Goal: Check status: Check status

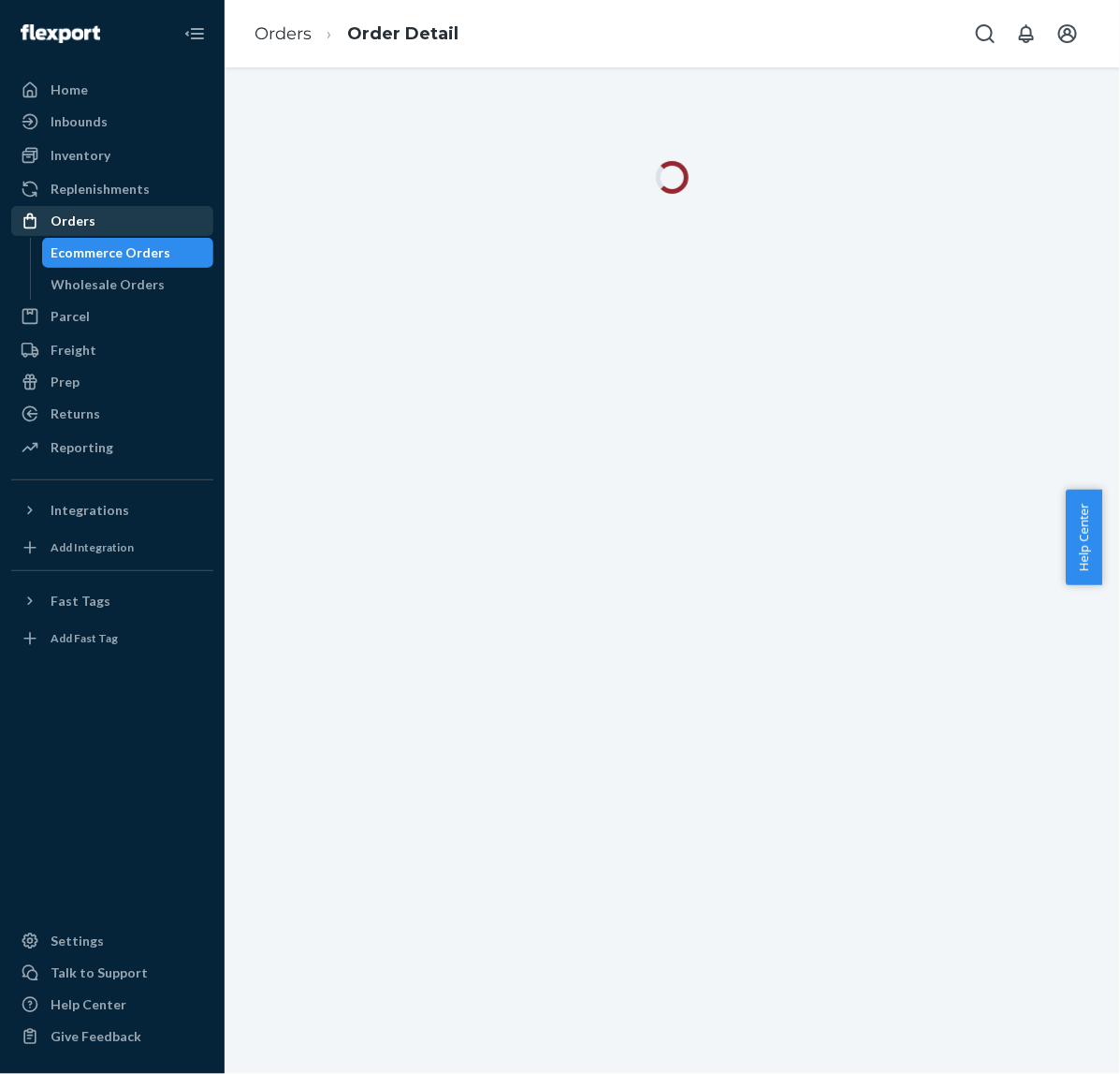
click at [119, 226] on div "Orders" at bounding box center [113, 221] width 199 height 26
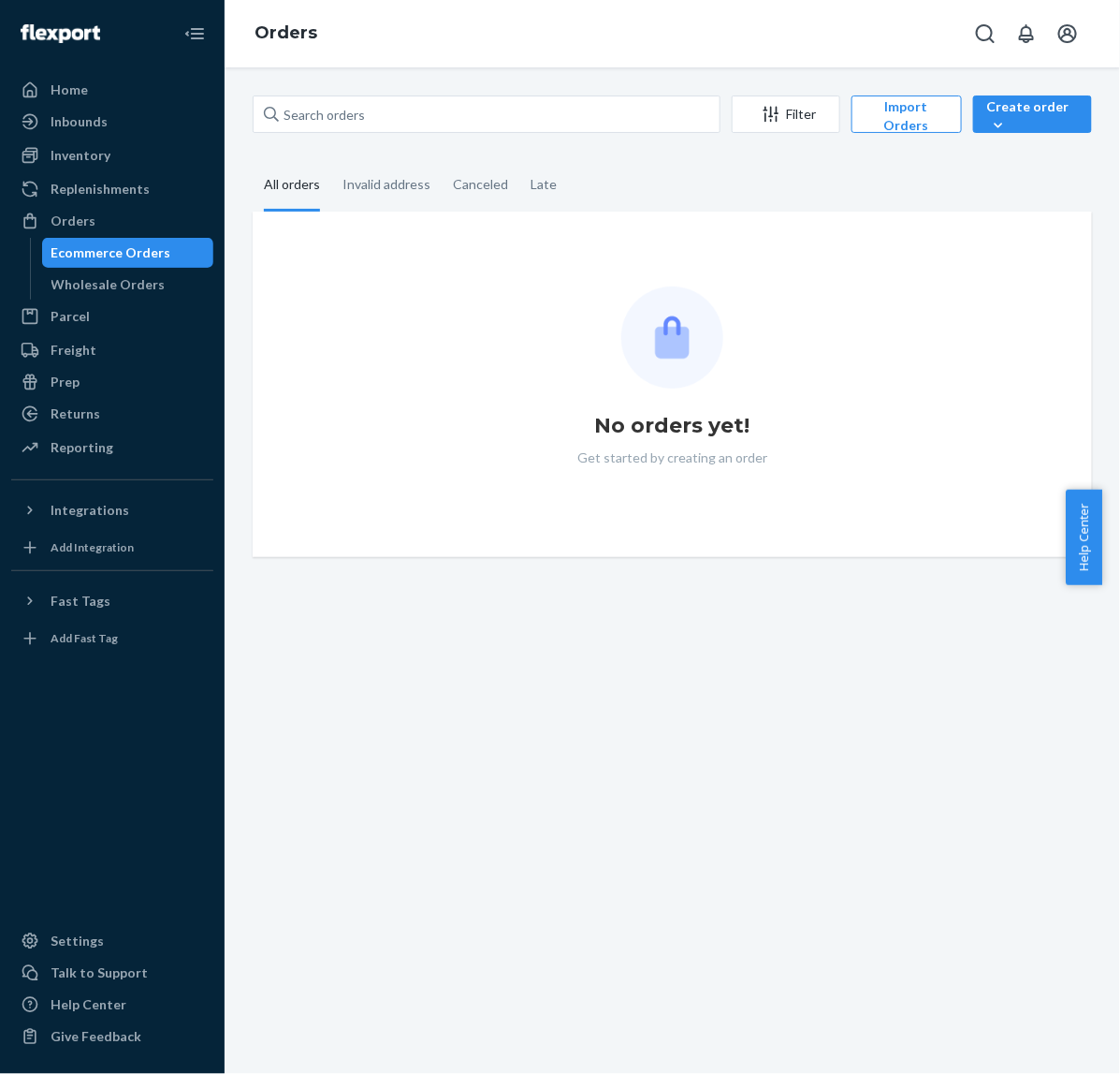
click at [469, 149] on div "Filter Import Orders Create order Ecommerce order Removal order All orders Inva…" at bounding box center [673, 326] width 867 height 462
click at [466, 120] on input "text" at bounding box center [486, 114] width 467 height 38
paste input "810114043387"
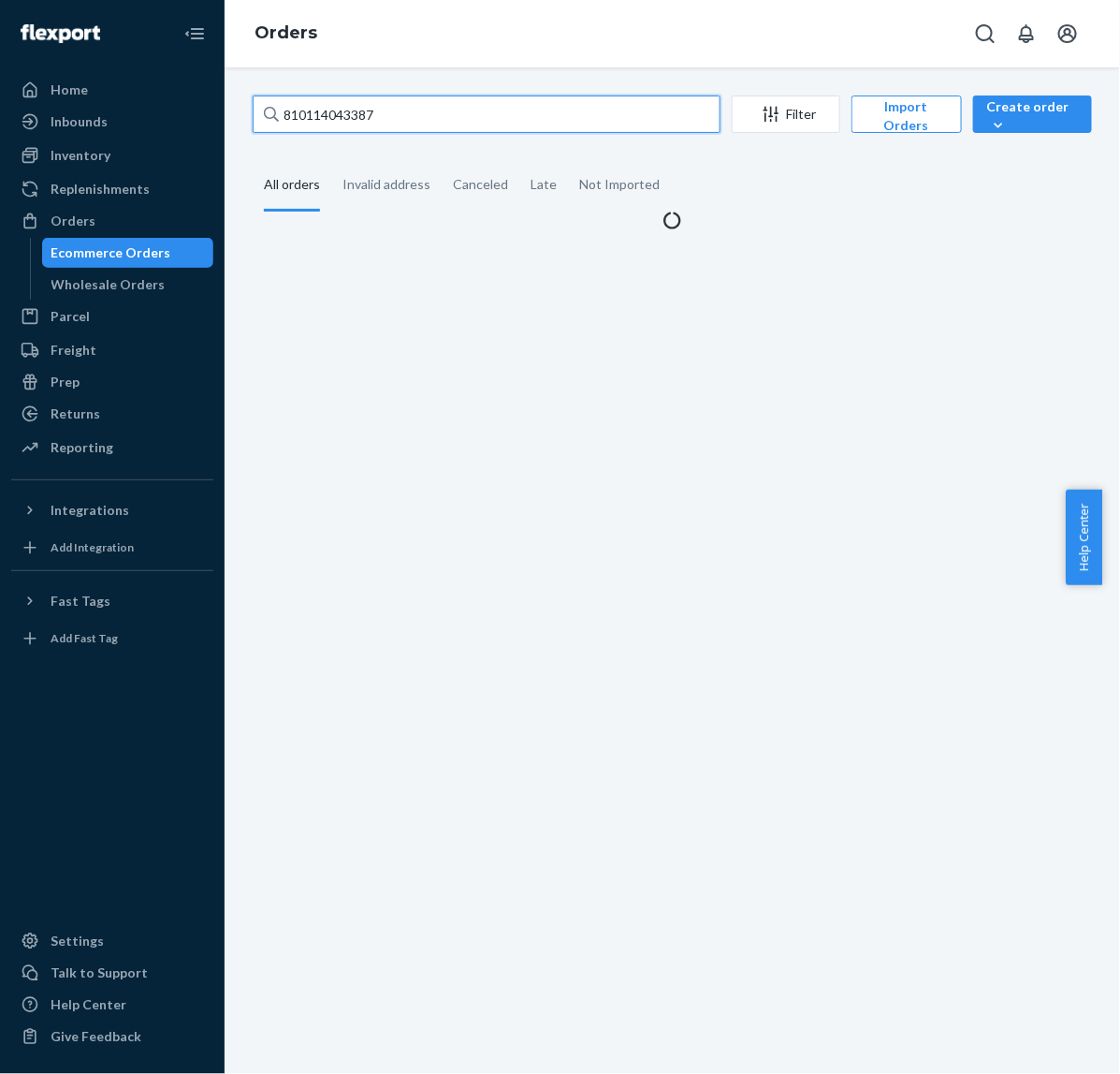
type input "810114043387"
click at [1018, 131] on div "Create order" at bounding box center [1032, 116] width 91 height 38
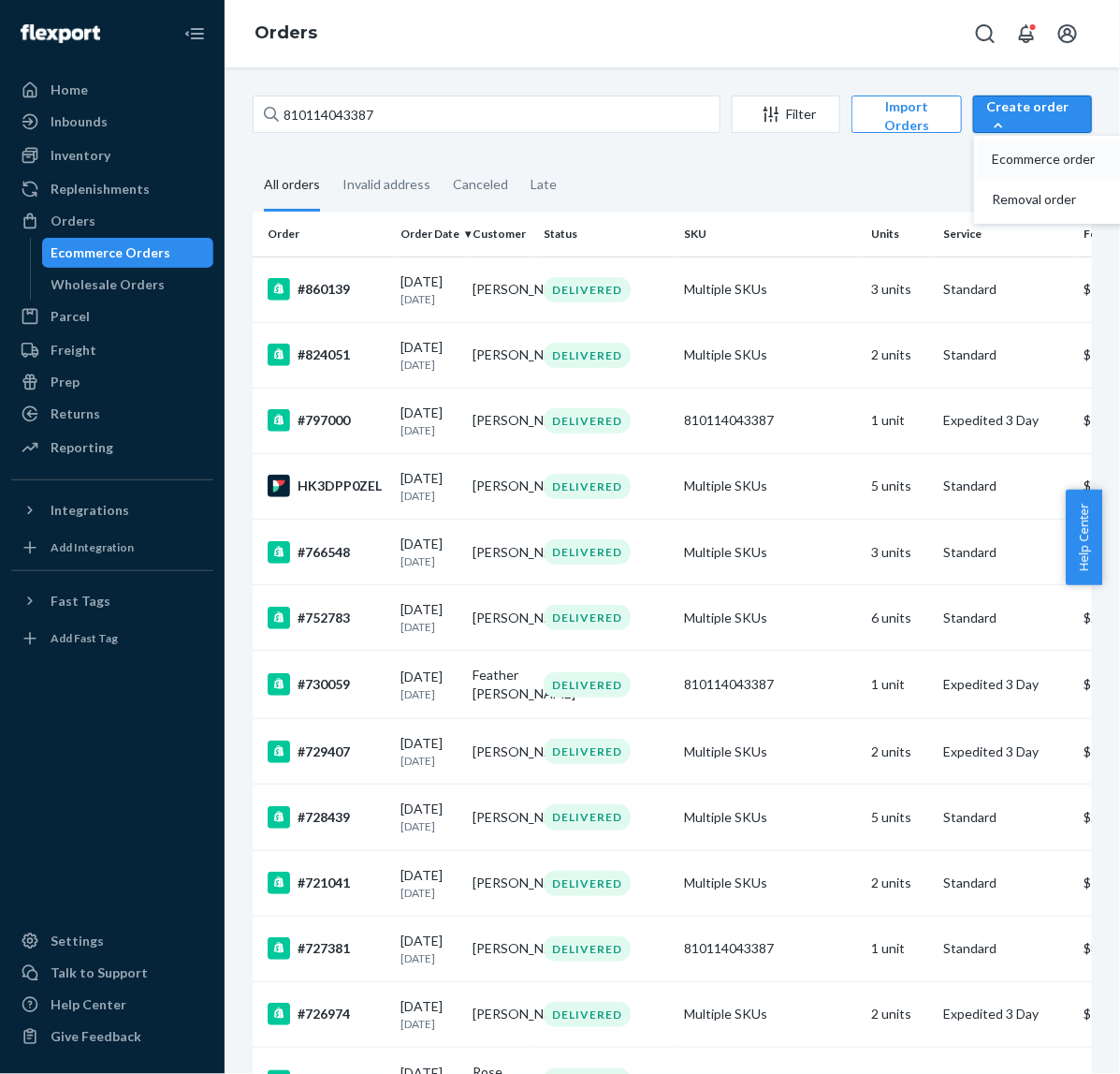
click at [1011, 156] on span "Ecommerce order" at bounding box center [1051, 159] width 116 height 13
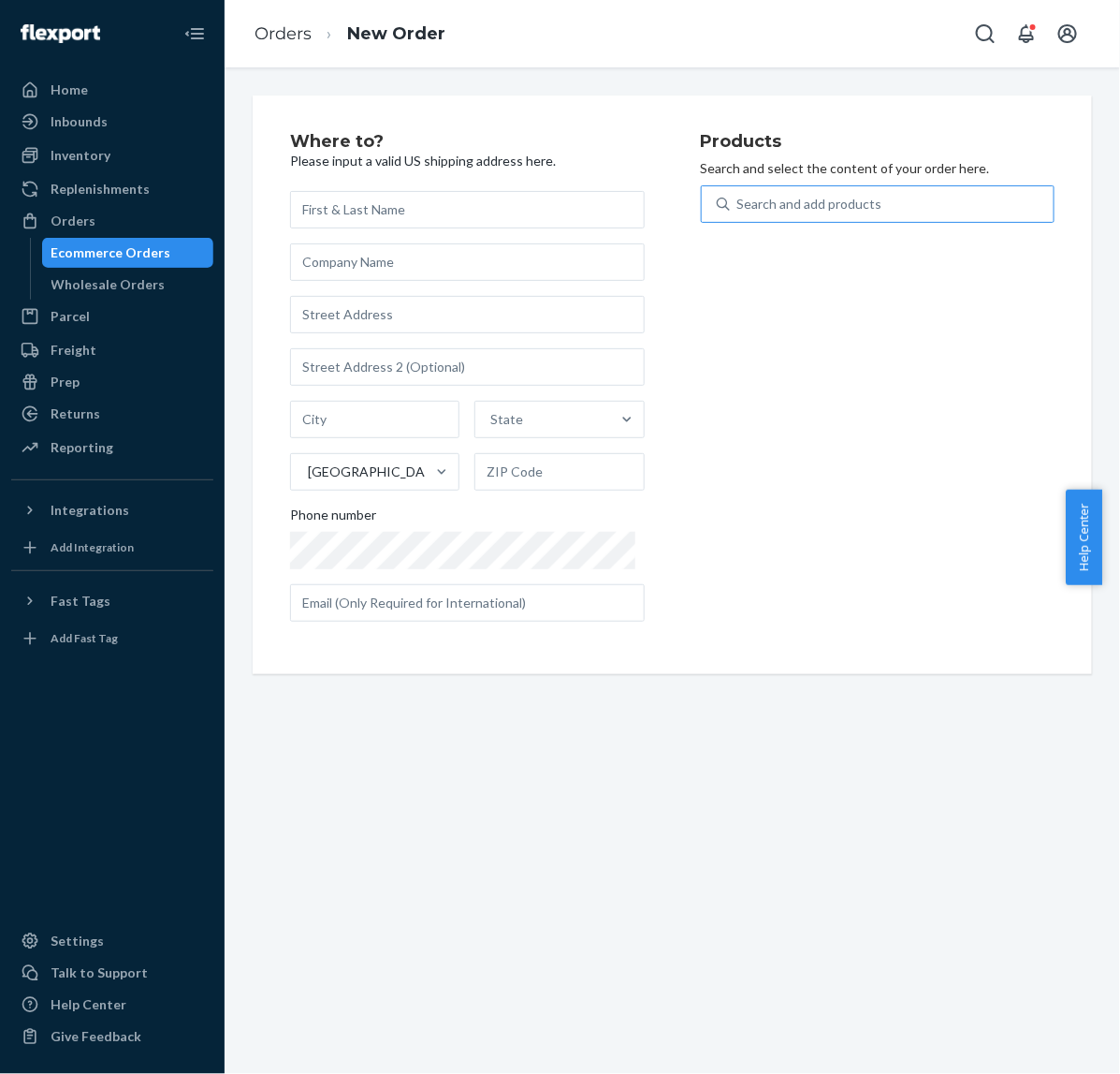
click at [875, 213] on div "Search and add products" at bounding box center [892, 203] width 325 height 34
click at [739, 213] on input "Search and add products" at bounding box center [738, 203] width 2 height 18
paste input "810114043387"
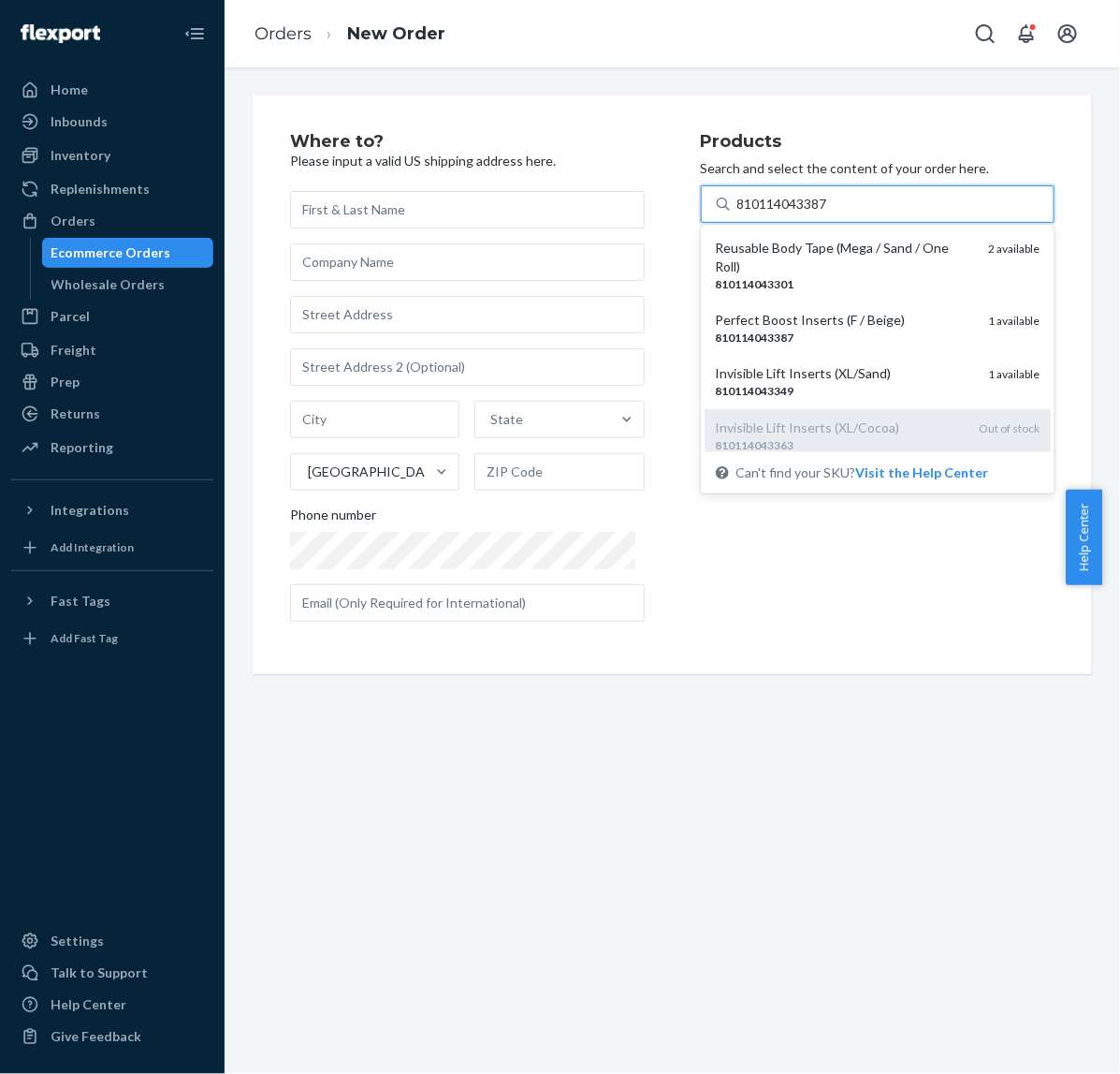
scroll to position [117, 0]
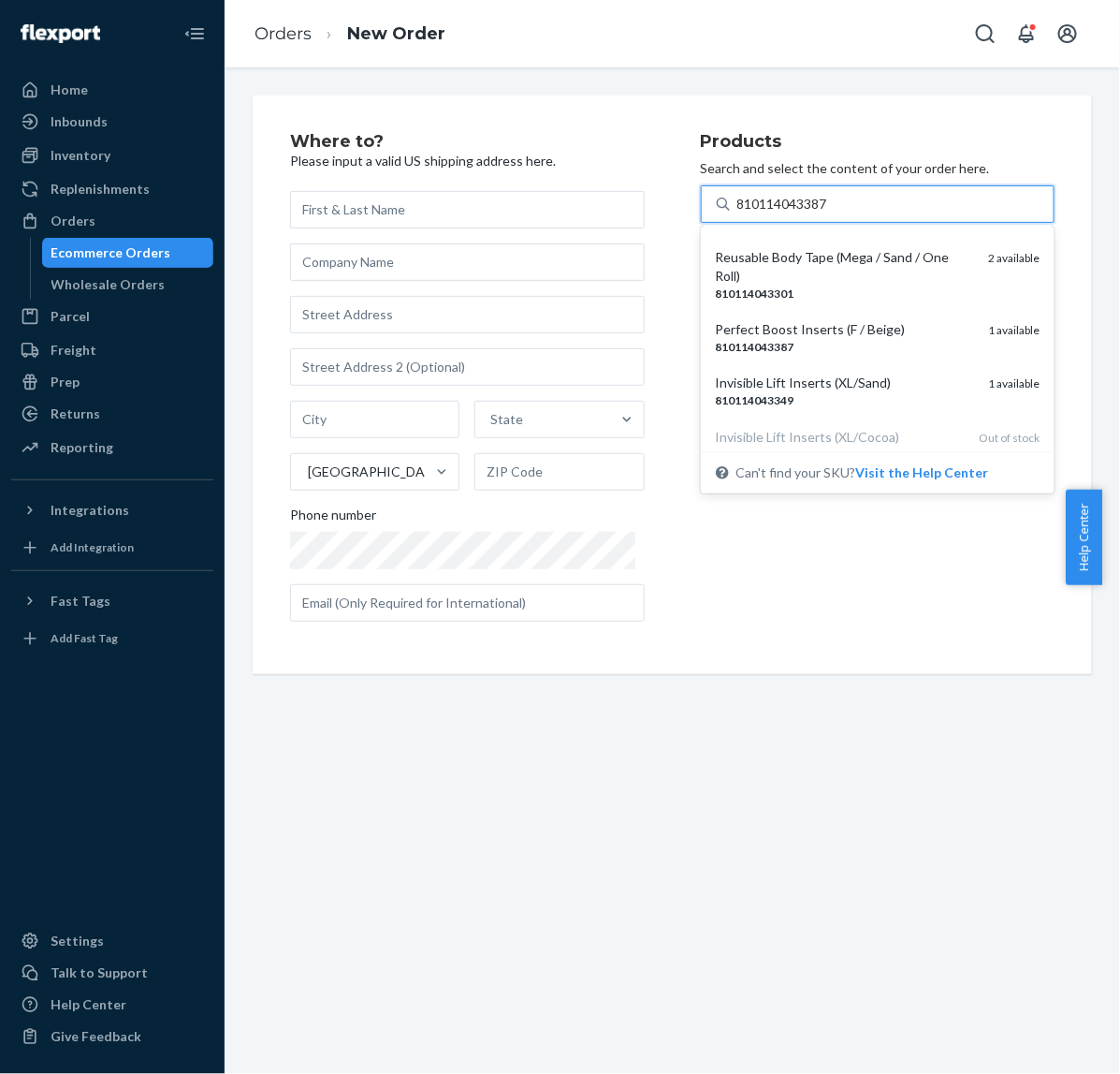
type input "810114043387"
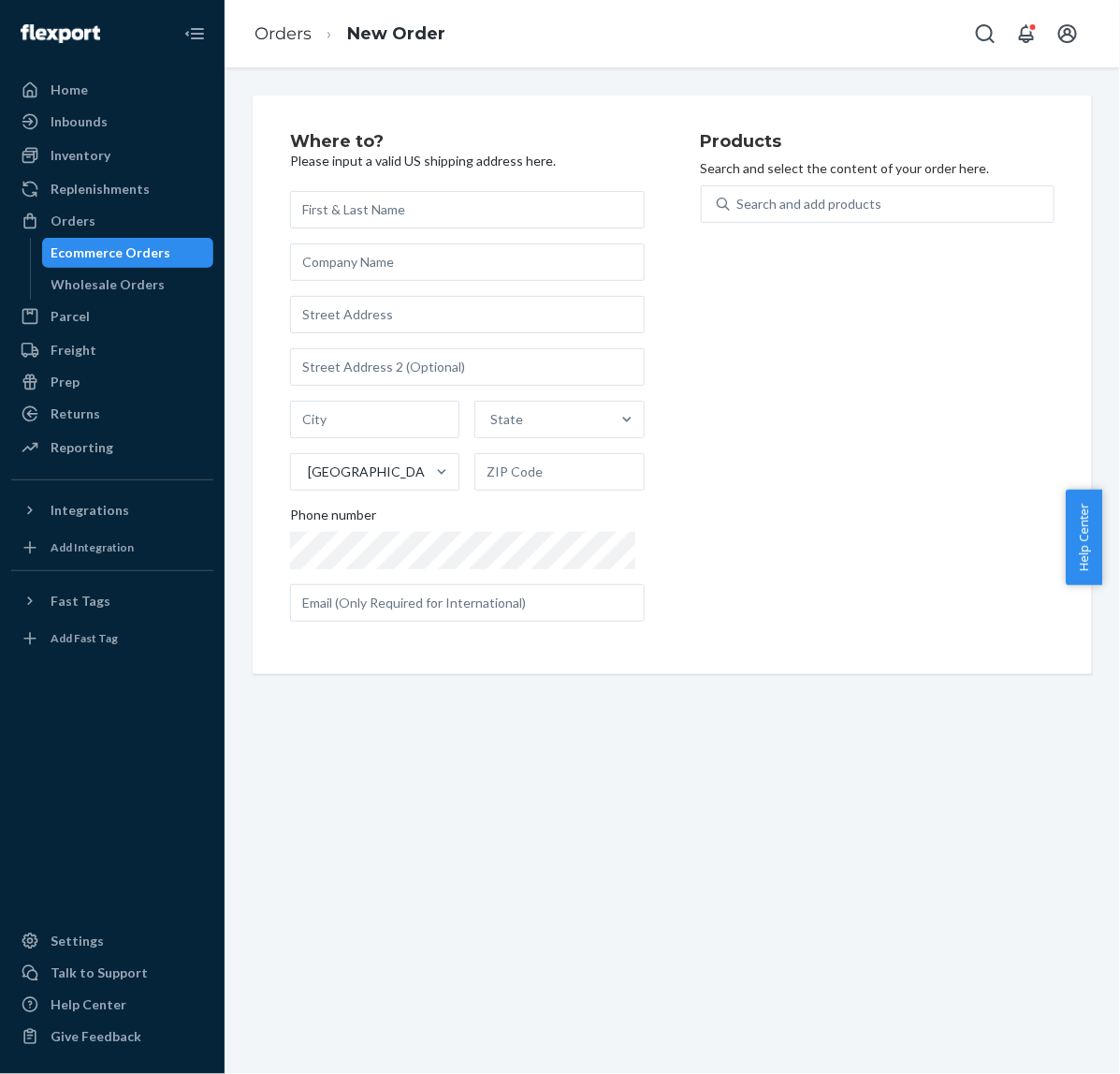
click at [524, 636] on div "Where to? Please input a valid US shipping address here. State United States Ph…" at bounding box center [672, 385] width 840 height 578
click at [122, 226] on div "Orders" at bounding box center [113, 221] width 199 height 26
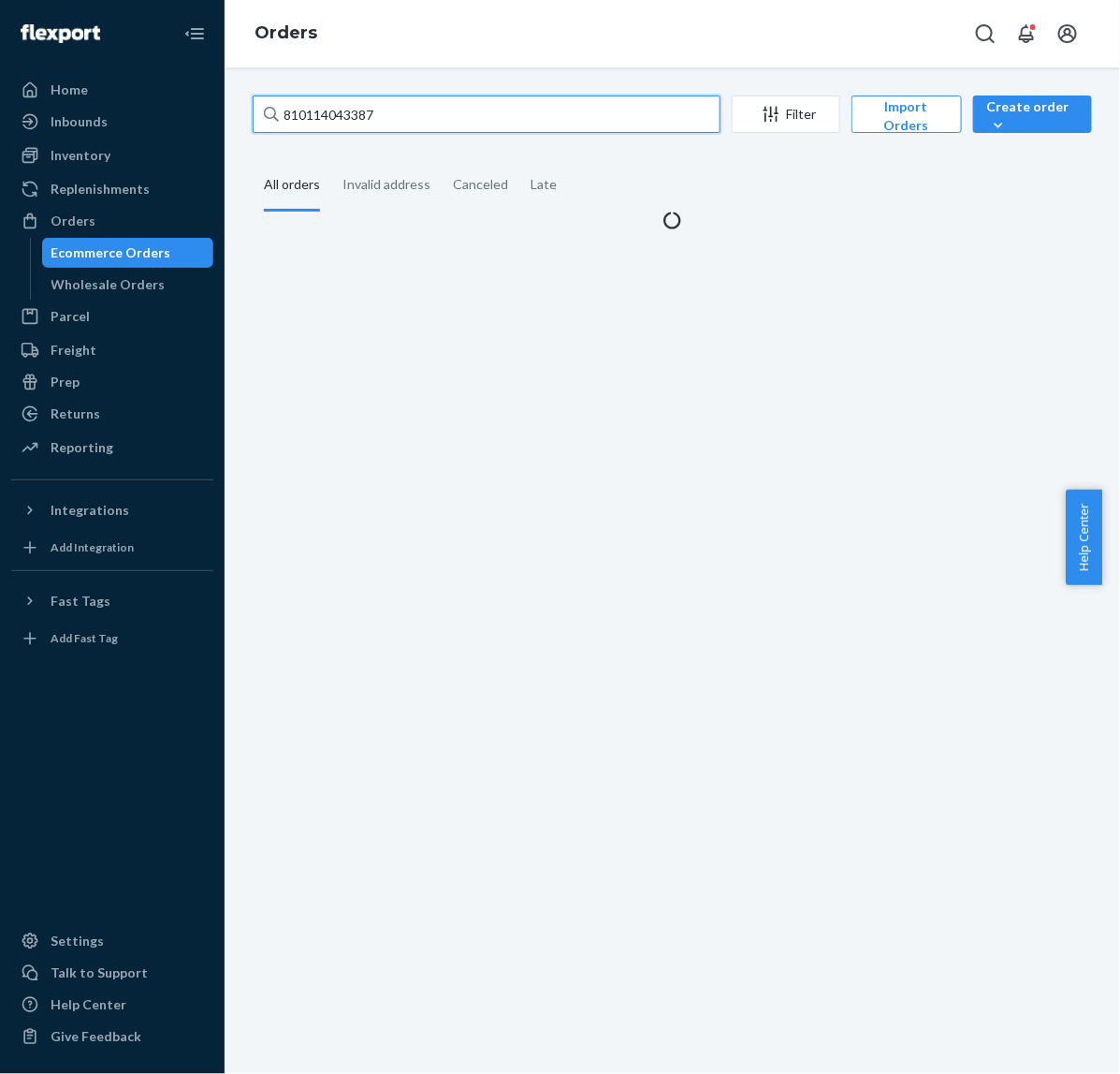
click at [446, 109] on input "810114043387" at bounding box center [486, 114] width 467 height 38
paste input "934938"
type input "934938"
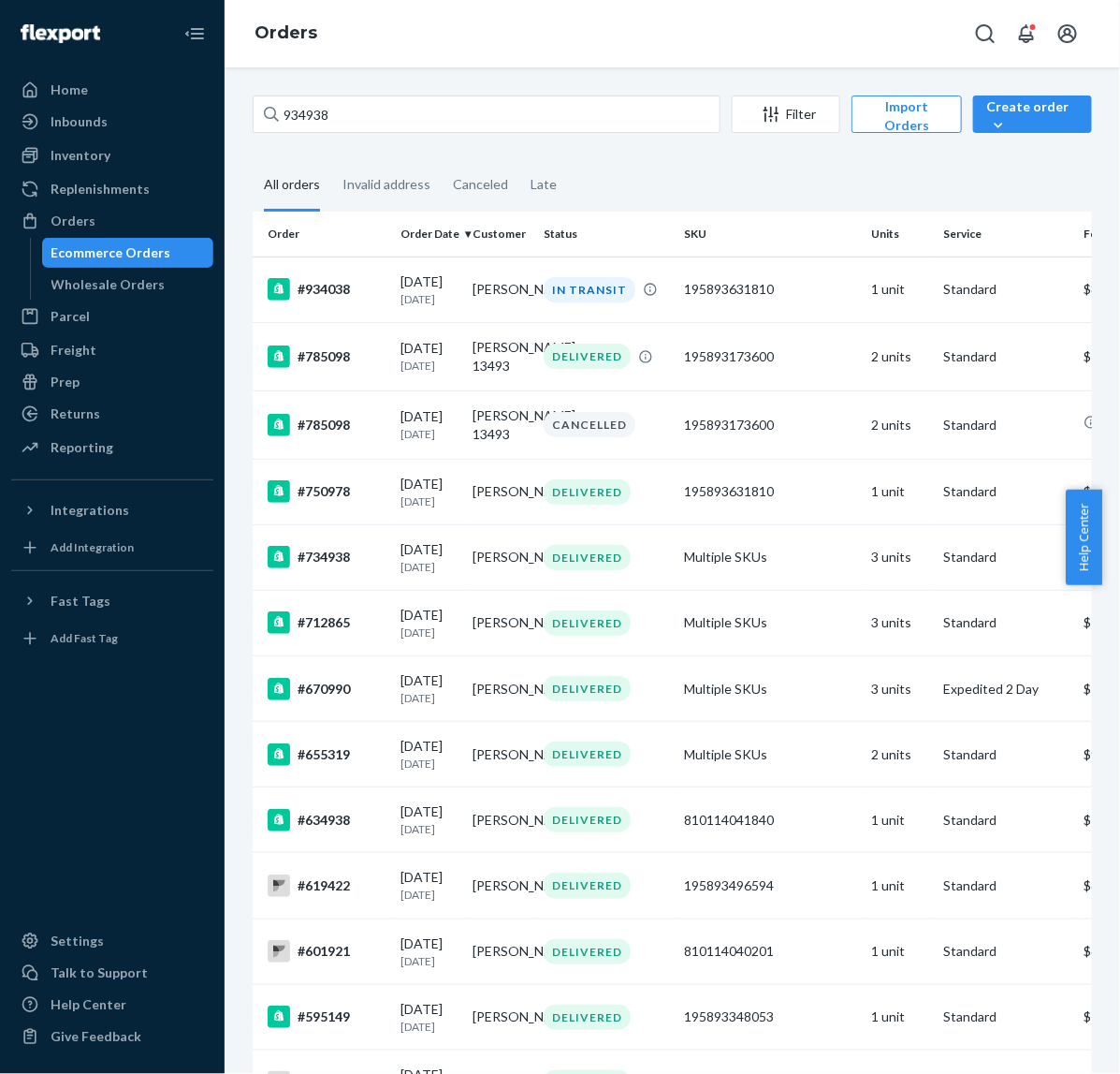
drag, startPoint x: 493, startPoint y: 48, endPoint x: 410, endPoint y: 64, distance: 84.5
click at [490, 48] on div "Orders" at bounding box center [672, 34] width 895 height 67
click at [154, 223] on div "Orders" at bounding box center [113, 221] width 199 height 26
click at [548, 270] on td "IN TRANSIT" at bounding box center [606, 289] width 141 height 66
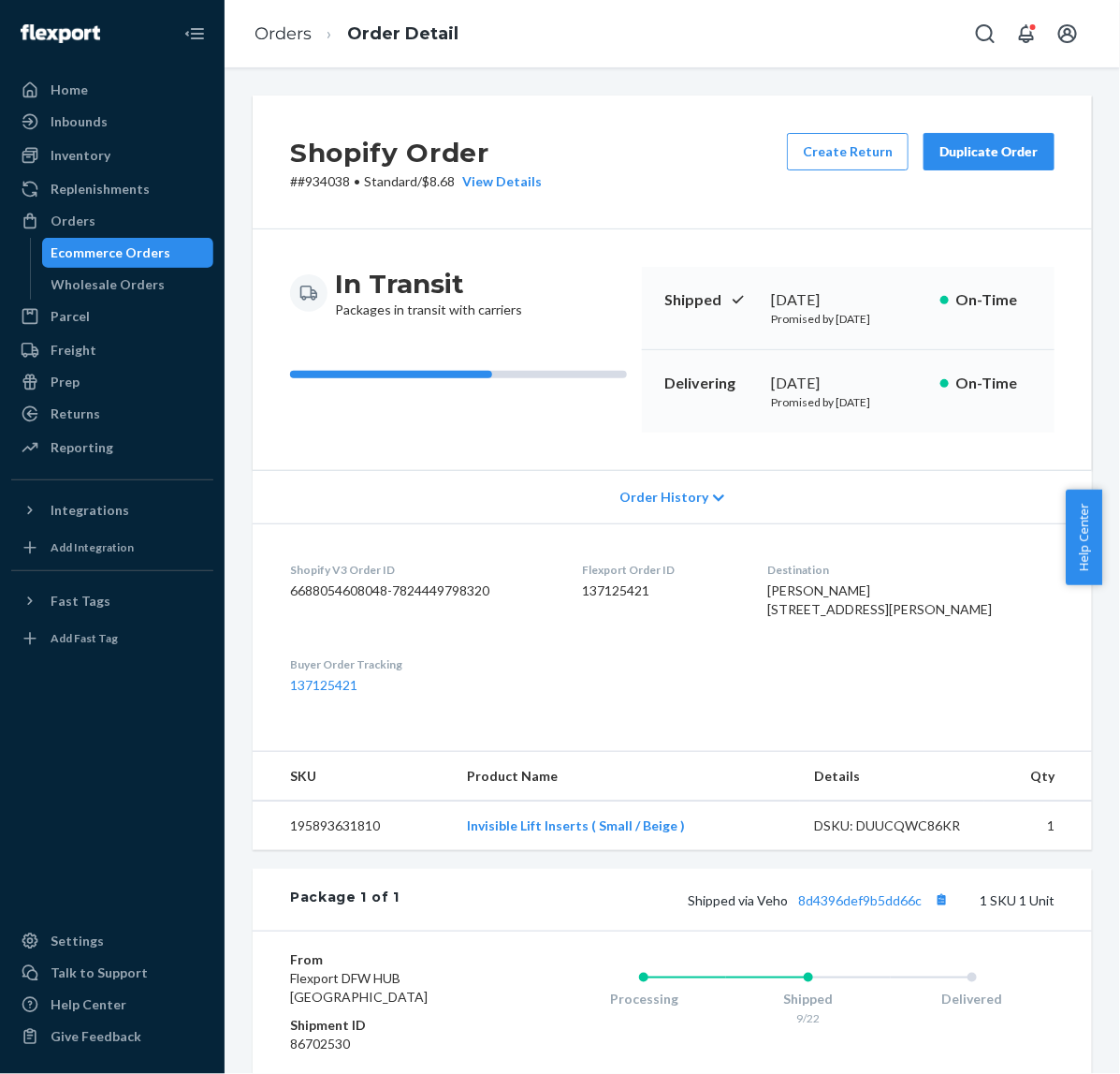
drag, startPoint x: 677, startPoint y: 85, endPoint x: 541, endPoint y: 82, distance: 136.0
click at [676, 85] on div "Shopify Order # #934038 • Standard / $8.68 View Details Create Return Duplicate…" at bounding box center [672, 571] width 895 height 1007
click at [87, 231] on div "Orders" at bounding box center [113, 221] width 199 height 26
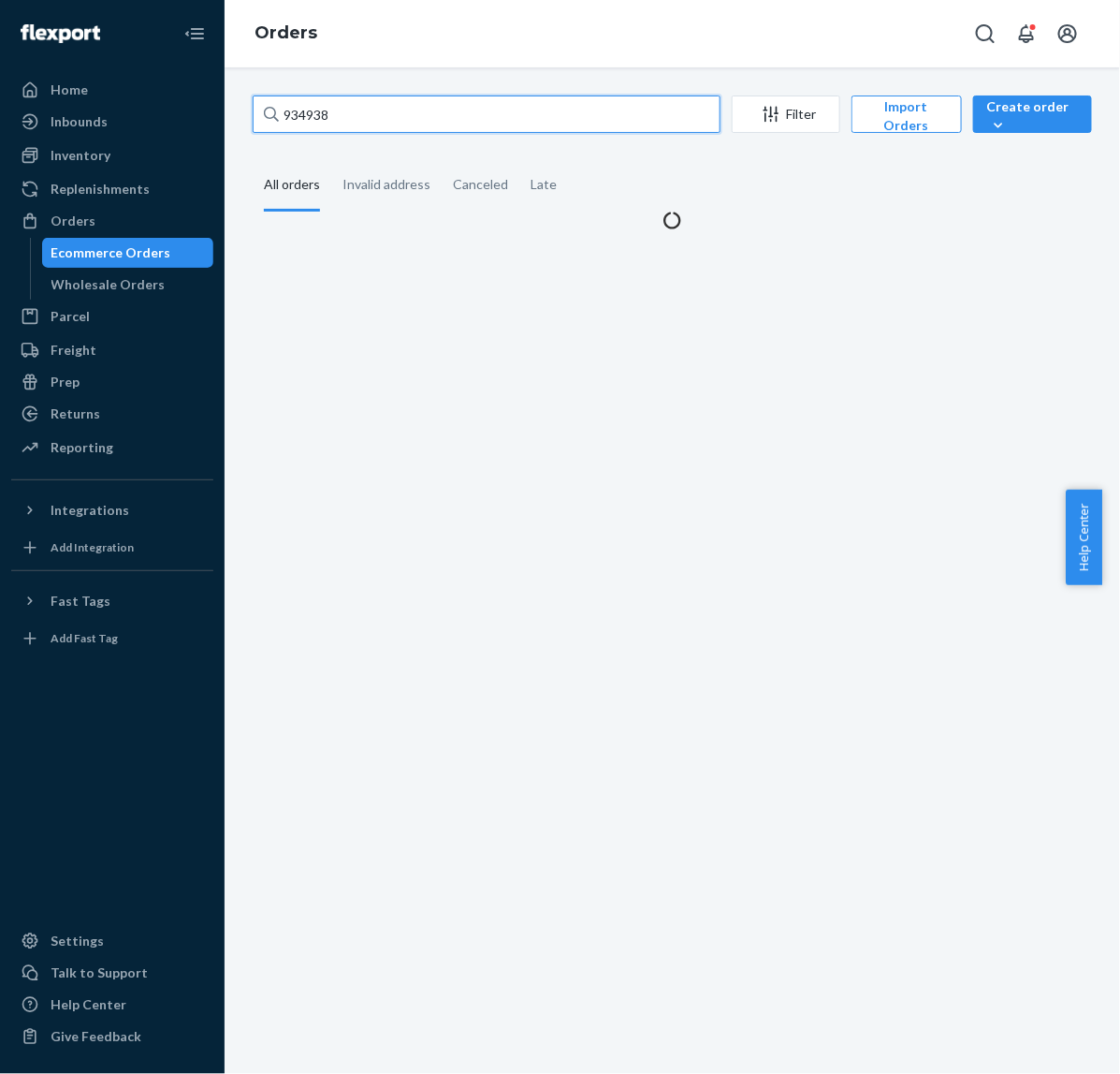
click at [423, 121] on input "934938" at bounding box center [486, 114] width 467 height 38
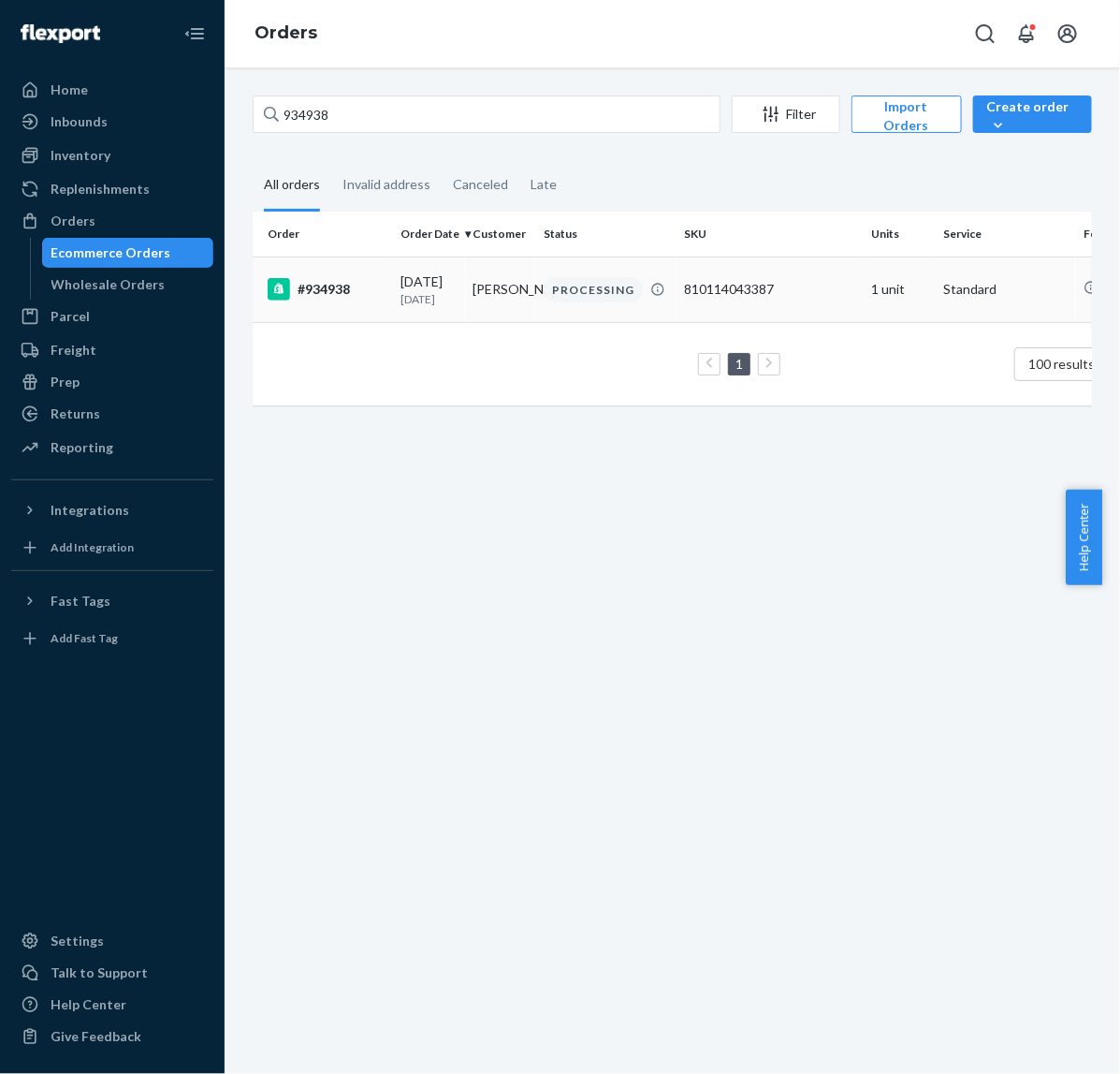
click at [457, 314] on td "[DATE] [DATE]" at bounding box center [429, 289] width 72 height 66
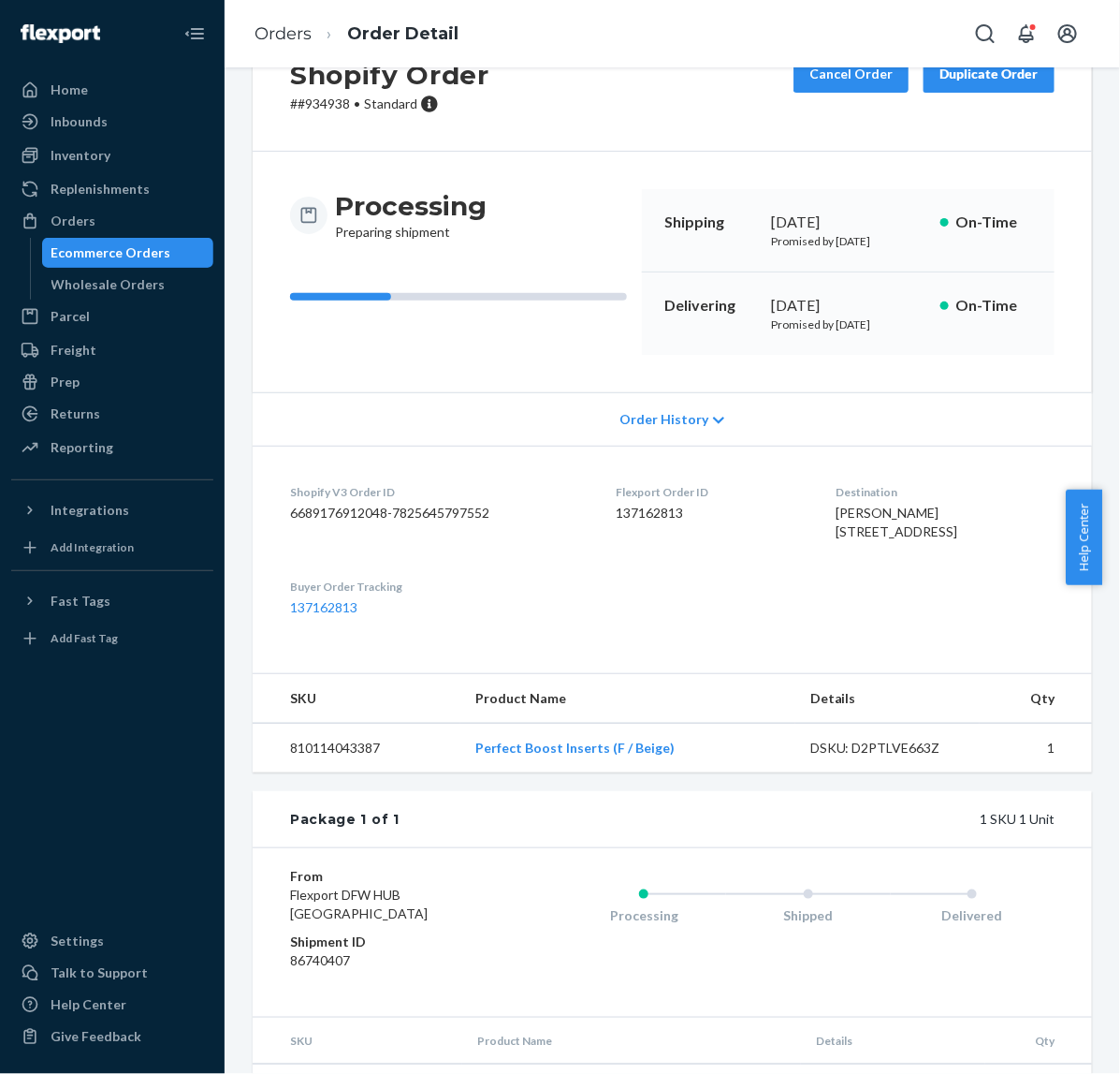
scroll to position [77, 0]
click at [339, 111] on p "# #934938 • Standard" at bounding box center [389, 104] width 200 height 18
copy p "934938"
click at [603, 139] on div "Shopify Order # #934938 • Standard Cancel Order Duplicate Order" at bounding box center [672, 85] width 840 height 134
